Goal: Task Accomplishment & Management: Complete application form

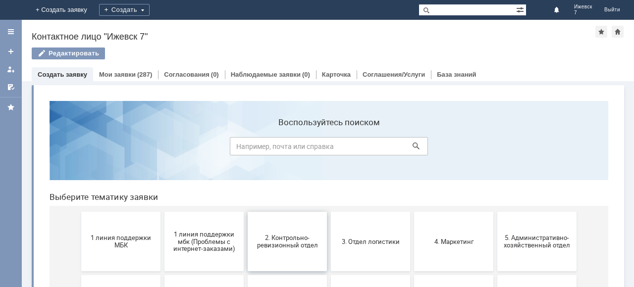
click at [301, 250] on button "2. Контрольно-ревизионный отдел" at bounding box center [287, 241] width 79 height 59
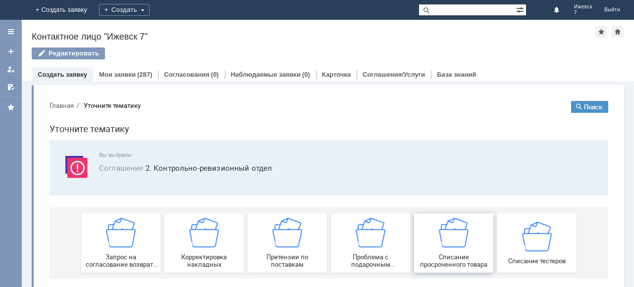
scroll to position [12, 0]
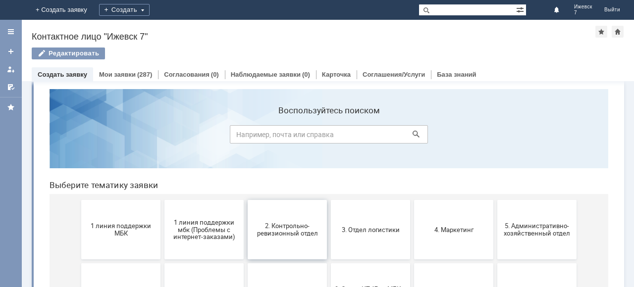
click at [262, 230] on span "2. Контрольно-ревизионный отдел" at bounding box center [287, 229] width 73 height 15
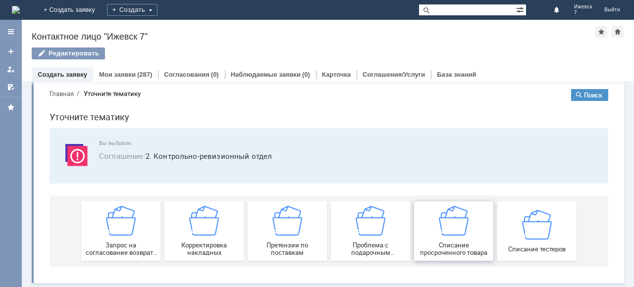
click at [451, 244] on span "Списание просроченного товара" at bounding box center [453, 249] width 73 height 15
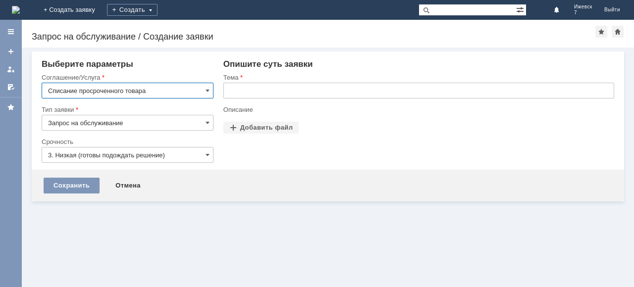
click at [255, 89] on input "text" at bounding box center [418, 91] width 391 height 16
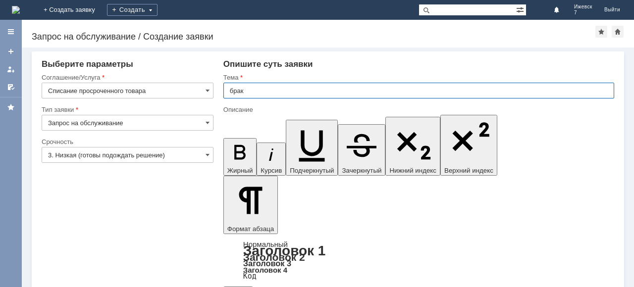
type input "брак"
